Goal: Navigation & Orientation: Find specific page/section

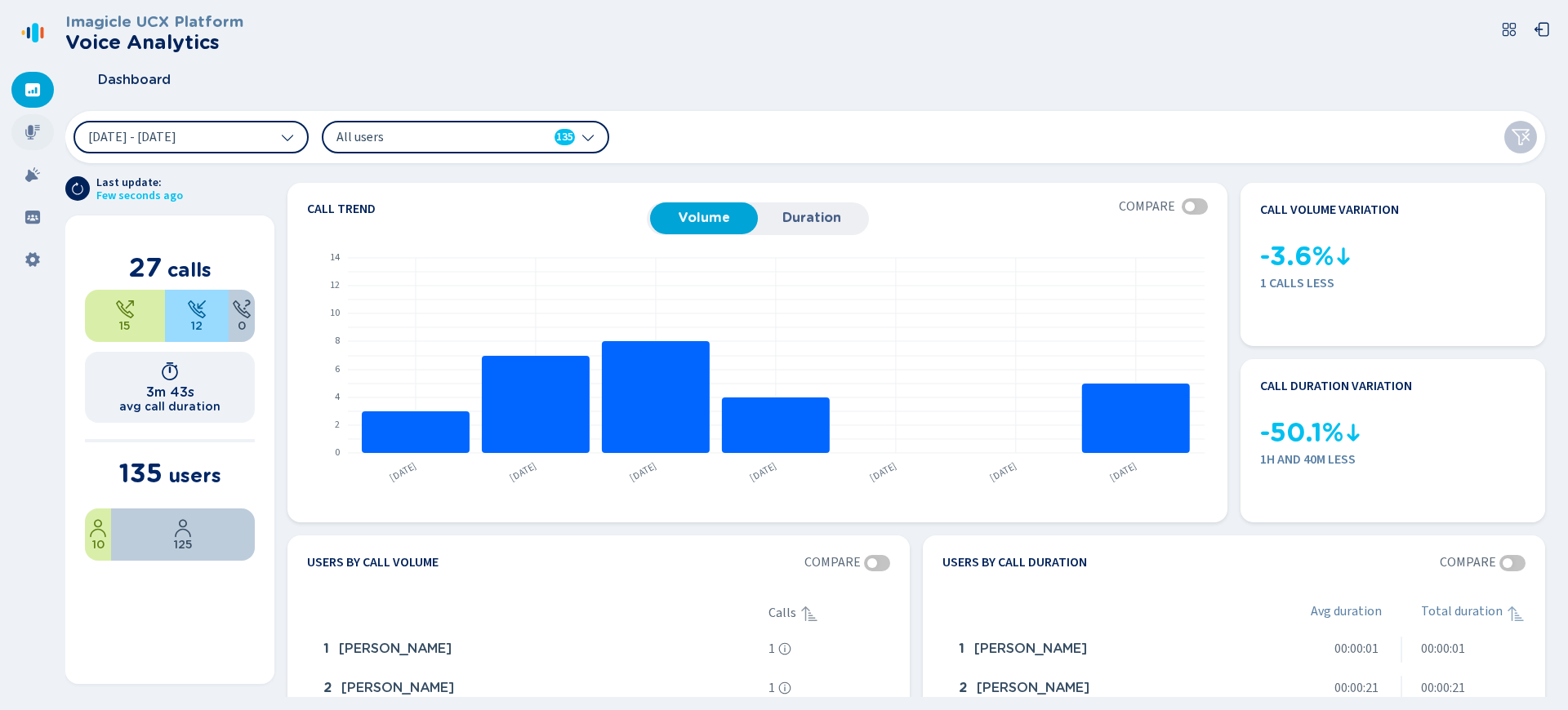
click at [27, 133] on icon at bounding box center [32, 132] width 16 height 16
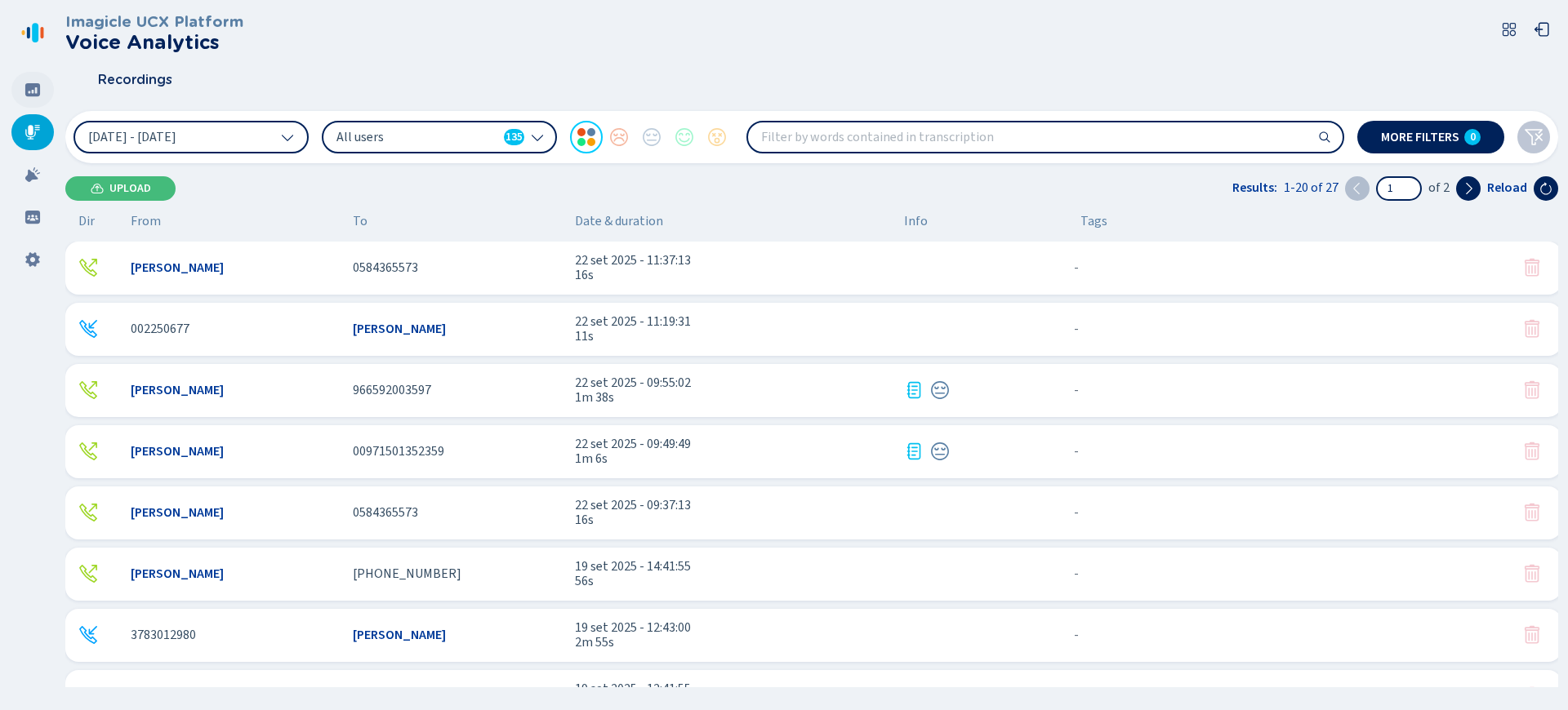
click at [28, 94] on icon at bounding box center [32, 89] width 15 height 13
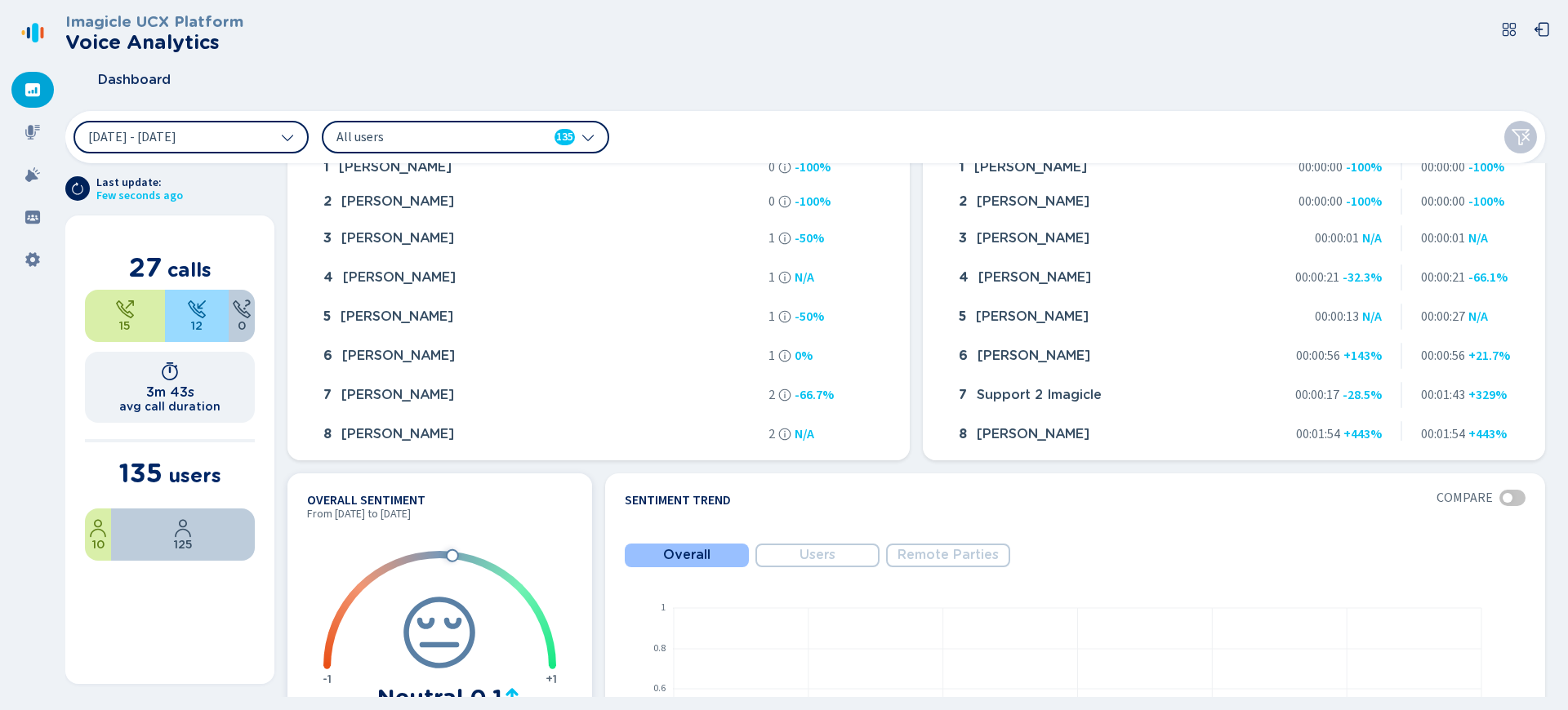
scroll to position [719, 0]
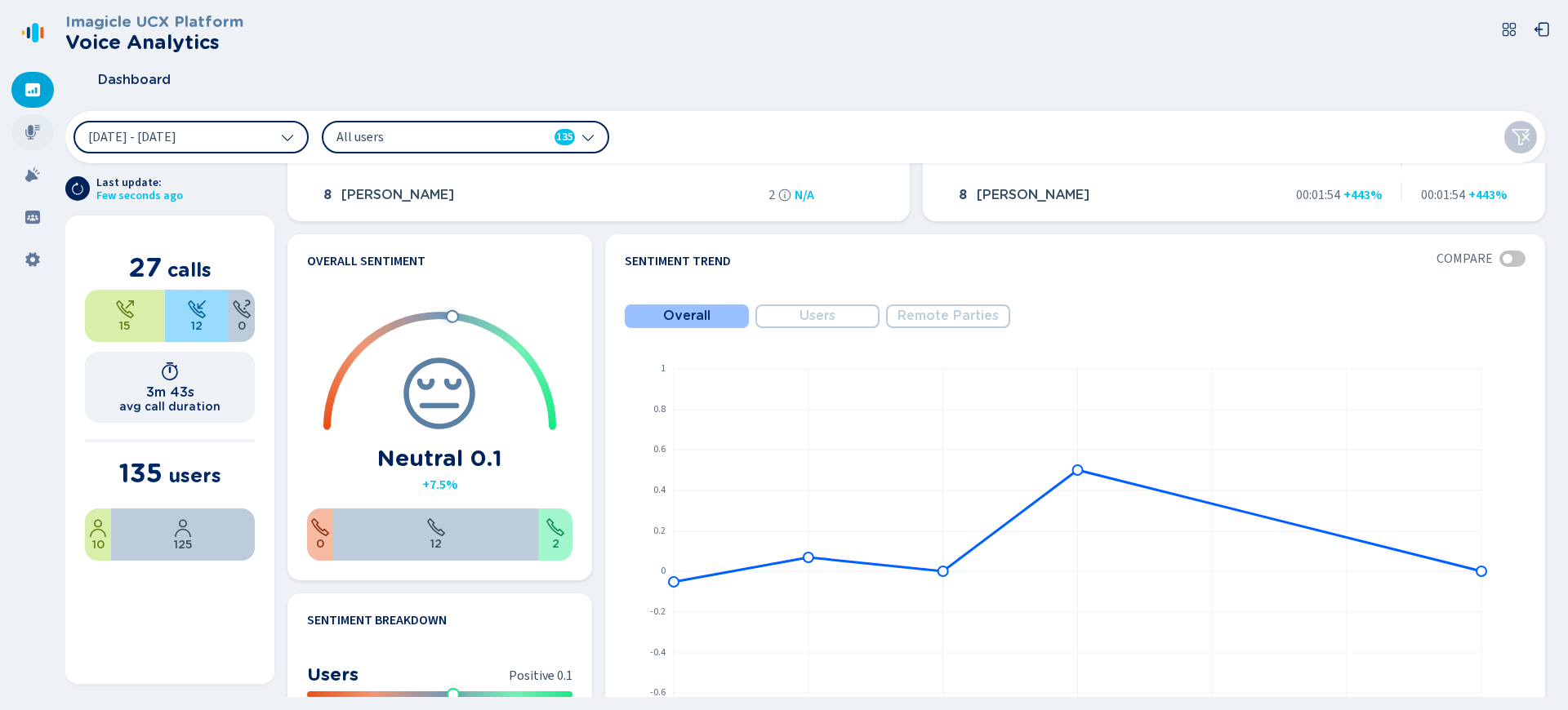
click at [46, 132] on div at bounding box center [33, 132] width 43 height 36
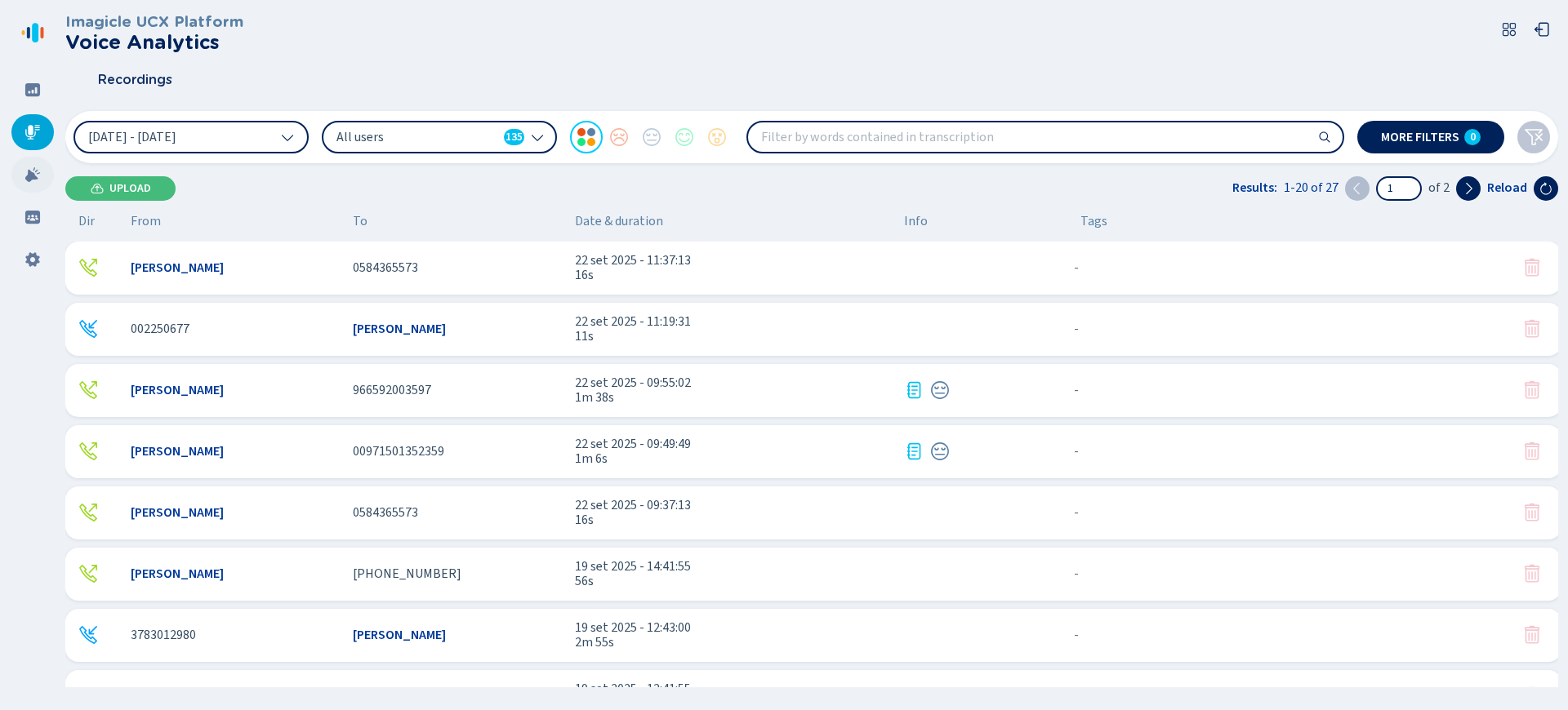
click at [29, 170] on icon at bounding box center [32, 174] width 16 height 16
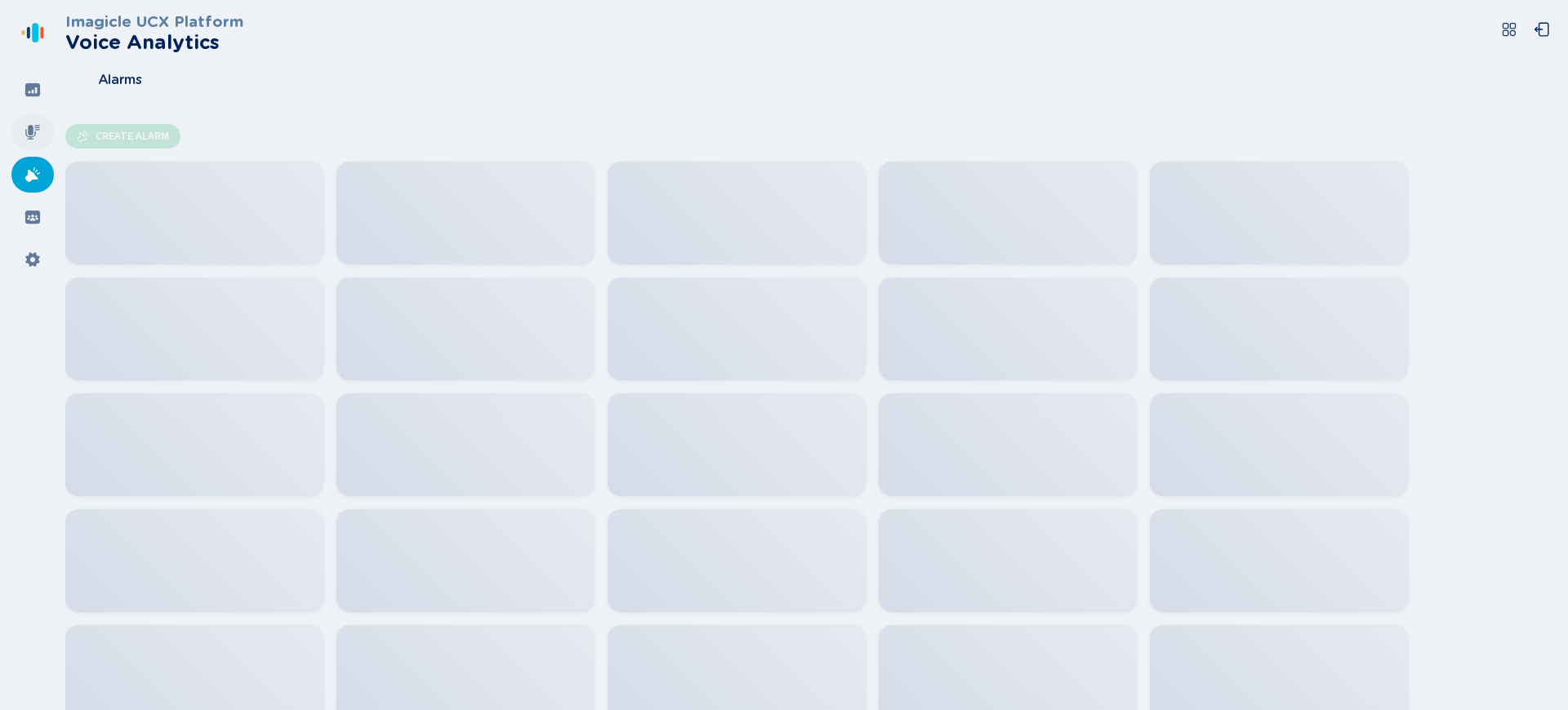
click at [29, 134] on icon at bounding box center [32, 132] width 15 height 15
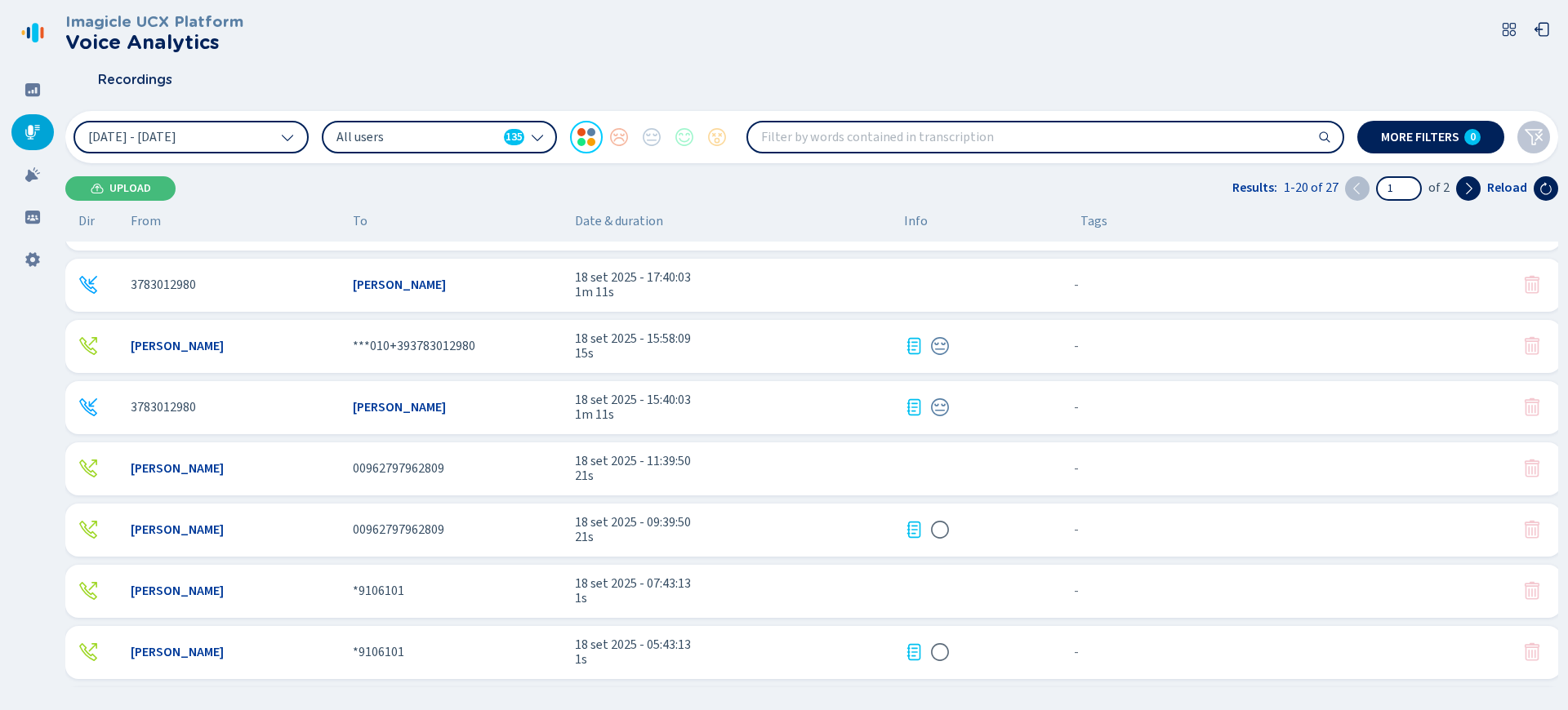
scroll to position [777, 0]
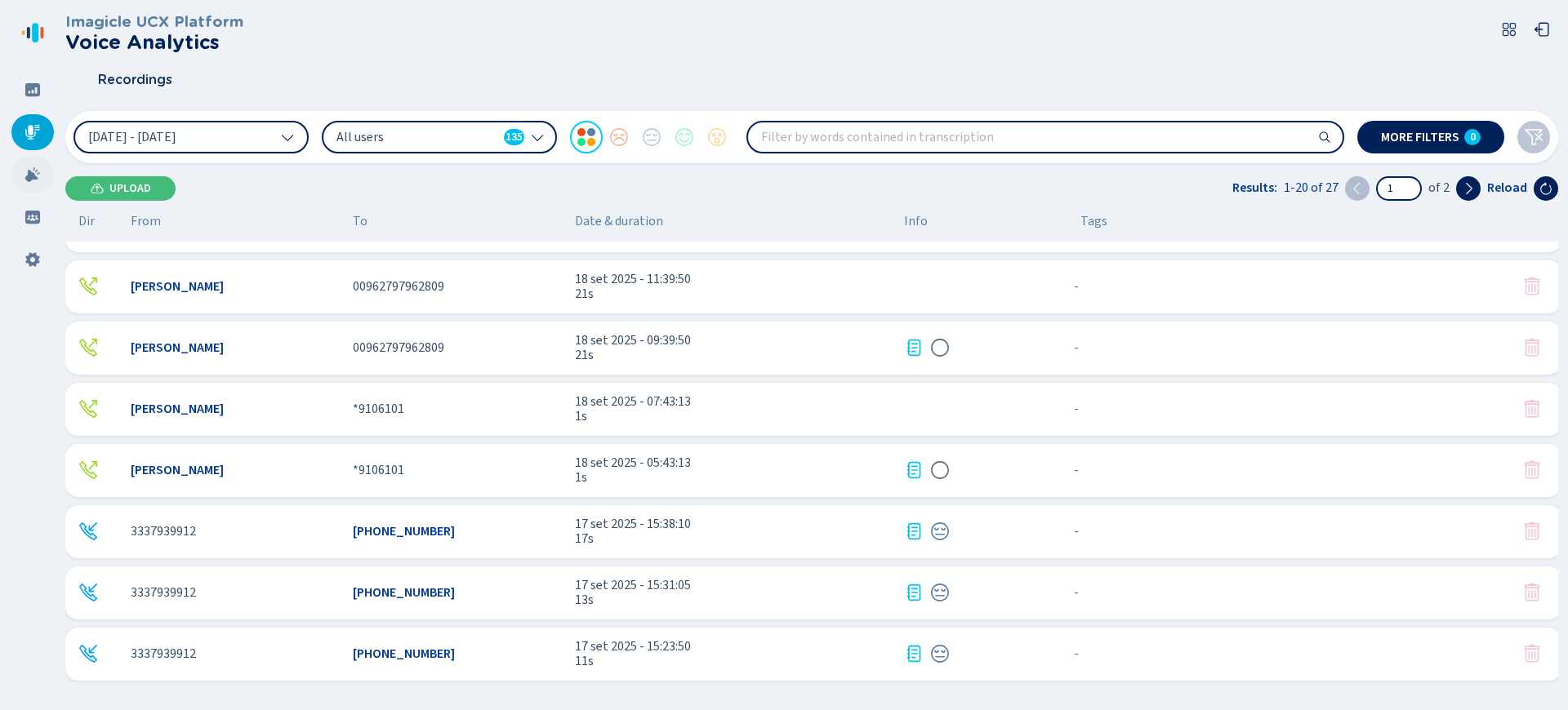
click at [18, 171] on div at bounding box center [33, 174] width 43 height 36
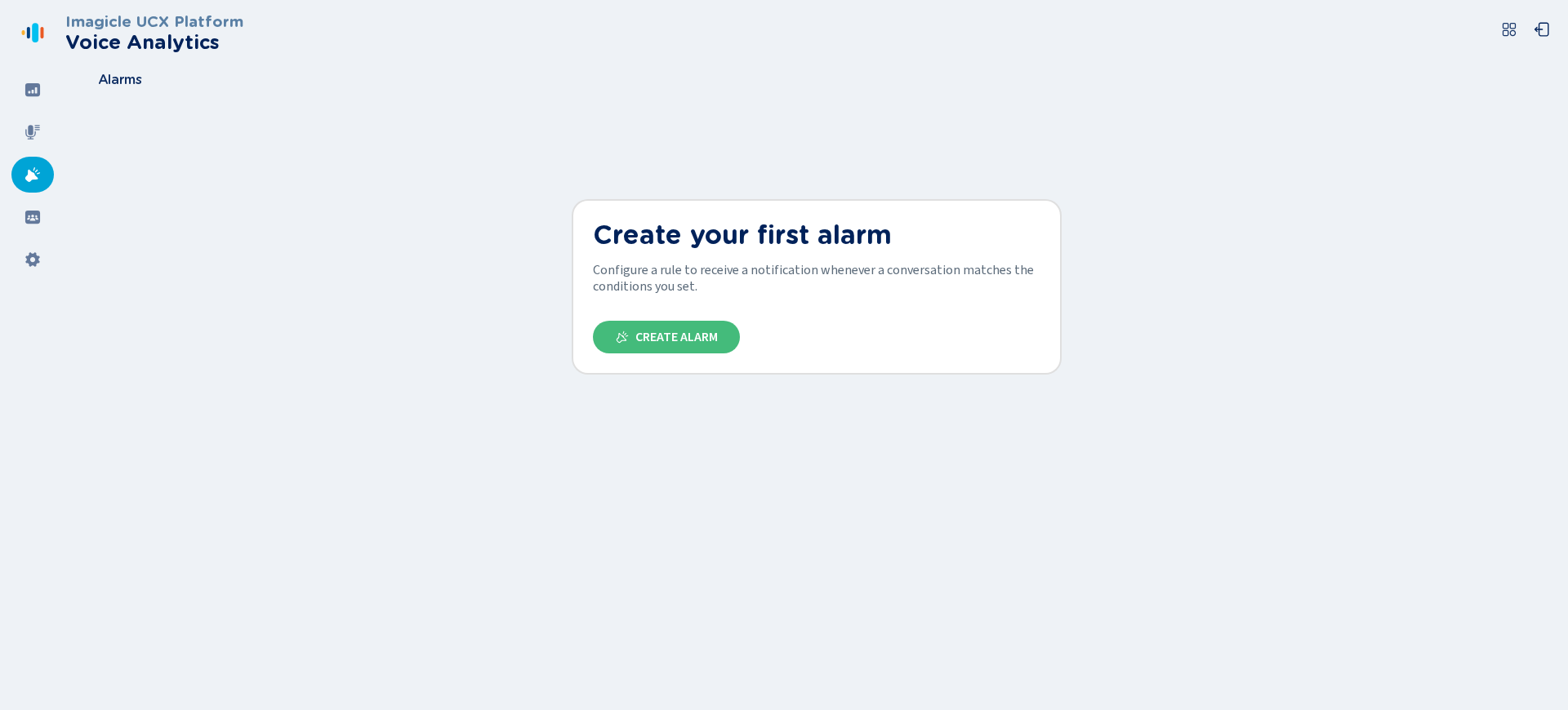
click at [9, 102] on nav at bounding box center [32, 355] width 65 height 710
